Goal: Communication & Community: Answer question/provide support

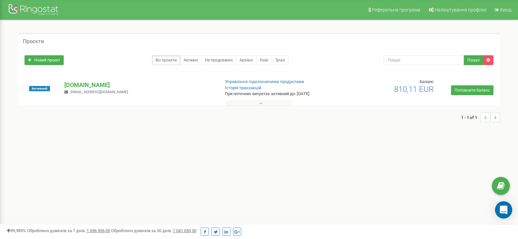
click at [501, 209] on icon "Open Intercom Messenger" at bounding box center [504, 210] width 8 height 9
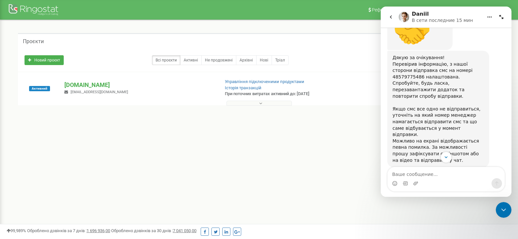
scroll to position [390, 0]
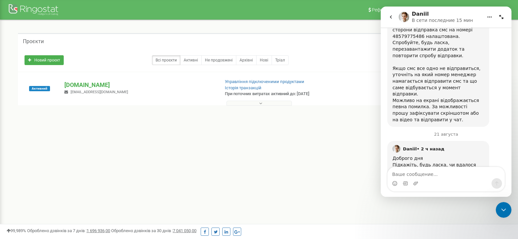
click at [436, 174] on textarea "Ваше сообщение..." at bounding box center [446, 172] width 117 height 11
type textarea "n"
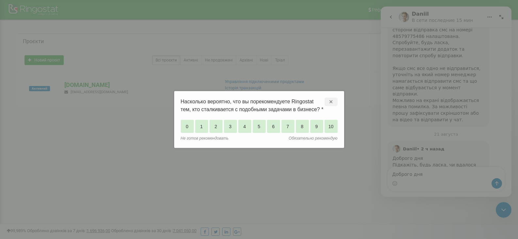
drag, startPoint x: 334, startPoint y: 96, endPoint x: 333, endPoint y: 103, distance: 7.3
click at [335, 96] on div "✕" at bounding box center [335, 98] width 20 height 15
click at [333, 101] on div "✕" at bounding box center [331, 102] width 13 height 9
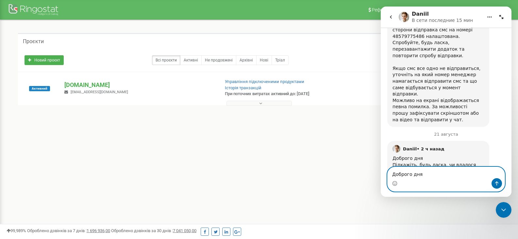
click at [447, 176] on textarea "Доброго дня" at bounding box center [446, 172] width 117 height 11
type textarea "Доброго дня, так ве працює"
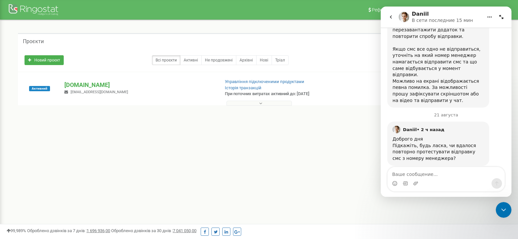
click at [389, 23] on button "go back" at bounding box center [391, 17] width 12 height 12
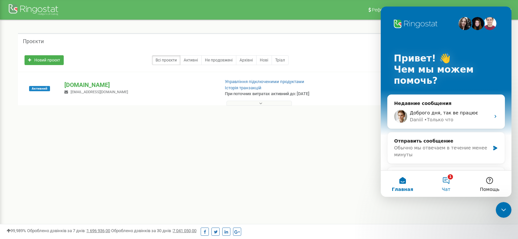
click at [445, 183] on button "1 Чат" at bounding box center [447, 184] width 44 height 26
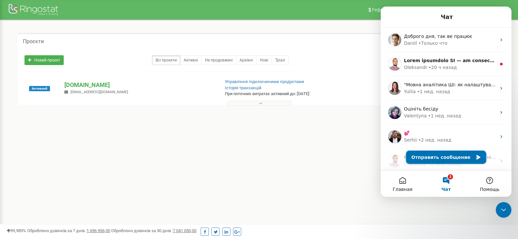
click at [450, 155] on button "Отправить сообщение" at bounding box center [447, 157] width 80 height 13
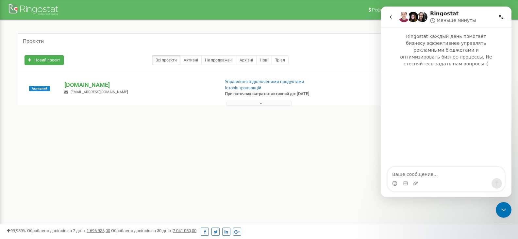
click at [420, 175] on textarea "Ваше сообщение..." at bounding box center [446, 172] width 117 height 11
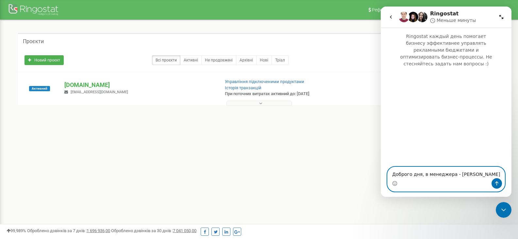
paste textarea "[PHONE_NUMBER]"
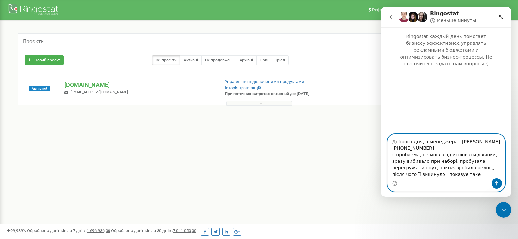
type textarea "Доброго дня, в менеджера - [PERSON_NAME] [PHONE_NUMBER] є проблема, не могла зд…"
click at [395, 183] on icon "Средство выбора эмодзи" at bounding box center [394, 183] width 5 height 5
click at [449, 175] on textarea "Доброго дня, в менеджера - [PERSON_NAME] [PHONE_NUMBER] є проблема, не могла зд…" at bounding box center [446, 156] width 117 height 44
click at [434, 176] on textarea "Доброго дня, в менеджера - [PERSON_NAME] [PHONE_NUMBER] є проблема, не могла зд…" at bounding box center [446, 156] width 117 height 44
drag, startPoint x: 496, startPoint y: 184, endPoint x: 480, endPoint y: 184, distance: 16.0
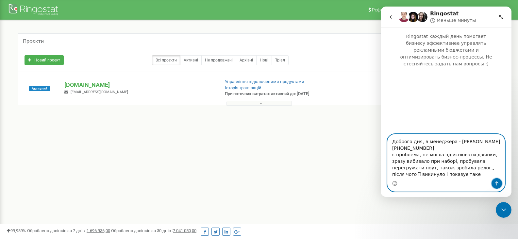
click at [496, 184] on icon "Отправить сообщение…" at bounding box center [497, 183] width 5 height 5
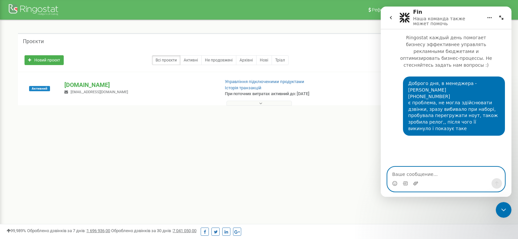
click at [416, 183] on icon "Добавить вложение" at bounding box center [415, 183] width 5 height 5
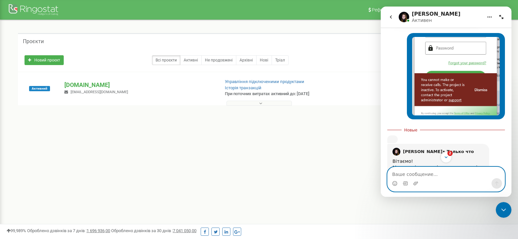
scroll to position [252, 0]
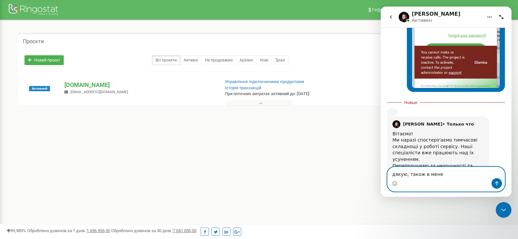
click at [450, 177] on textarea "дякую, також в мене" at bounding box center [446, 172] width 117 height 11
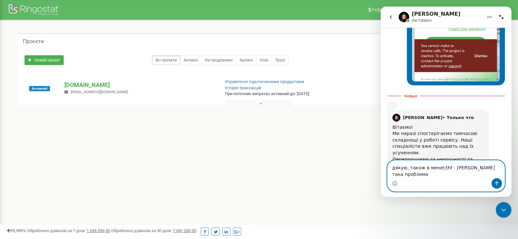
type textarea "дякую, також в менеl;thf - [PERSON_NAME] така проблема"
click at [496, 183] on icon "Отправить сообщение…" at bounding box center [497, 183] width 5 height 5
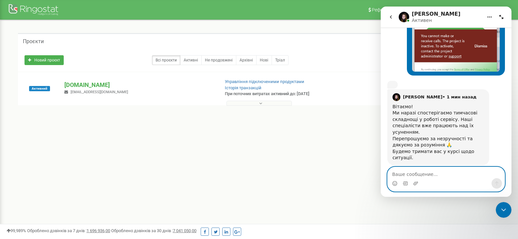
scroll to position [273, 0]
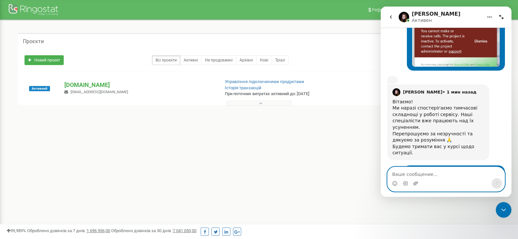
click at [416, 184] on icon "Добавить вложение" at bounding box center [416, 184] width 5 height 4
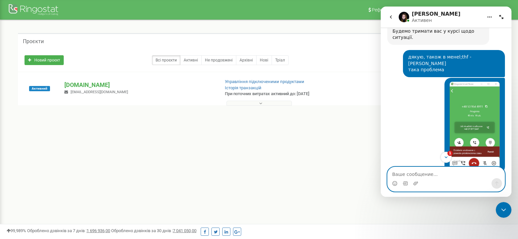
scroll to position [416, 0]
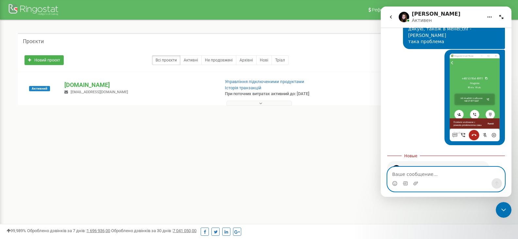
click at [436, 176] on textarea "Ваше сообщение..." at bounding box center [446, 172] width 117 height 11
type textarea "C"
type textarea "Супер, дякую"
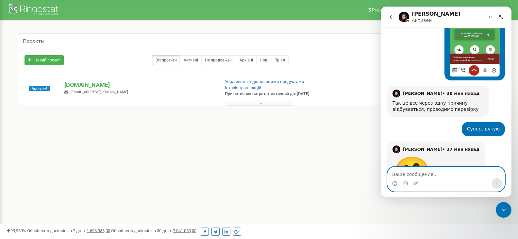
scroll to position [551, 0]
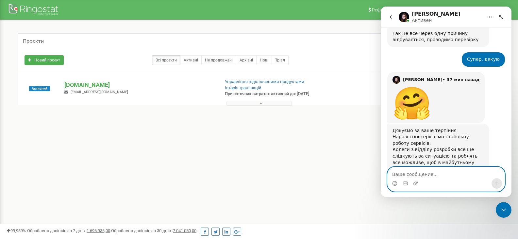
click at [441, 171] on textarea "Ваше сообщение..." at bounding box center [446, 172] width 117 height 11
